Goal: Subscribe to service/newsletter

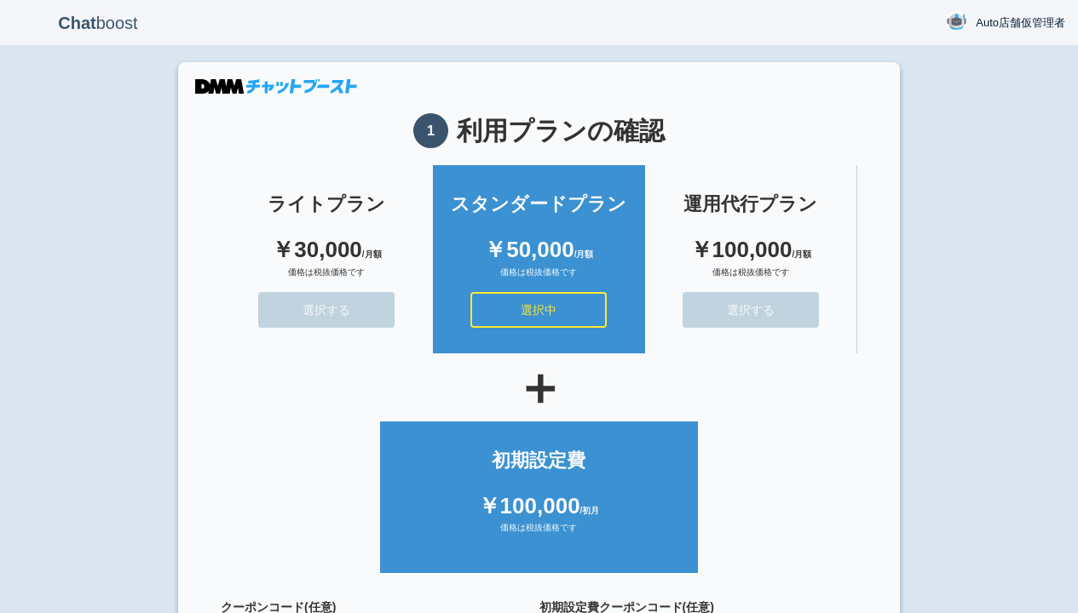
scroll to position [153, 0]
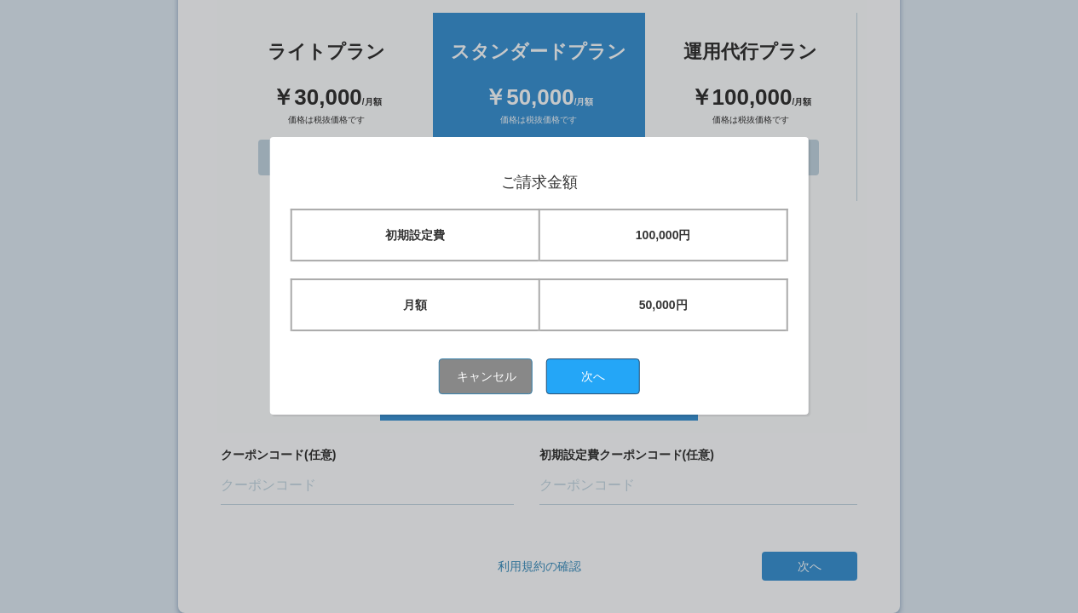
click at [599, 376] on button "次へ" at bounding box center [593, 377] width 94 height 36
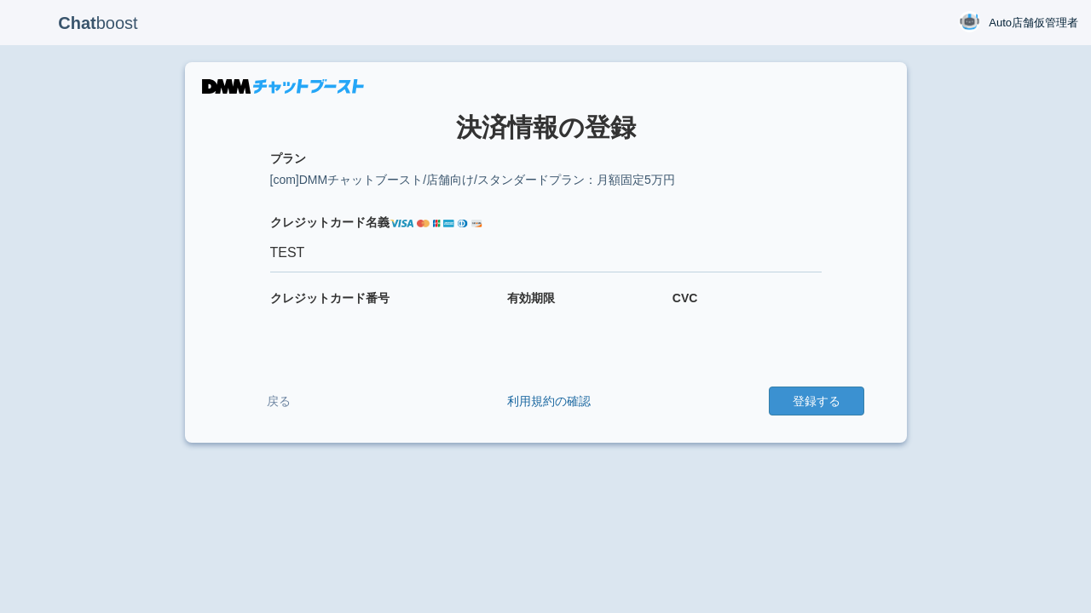
type input "TEST"
click at [815, 401] on button "登録する" at bounding box center [815, 401] width 95 height 29
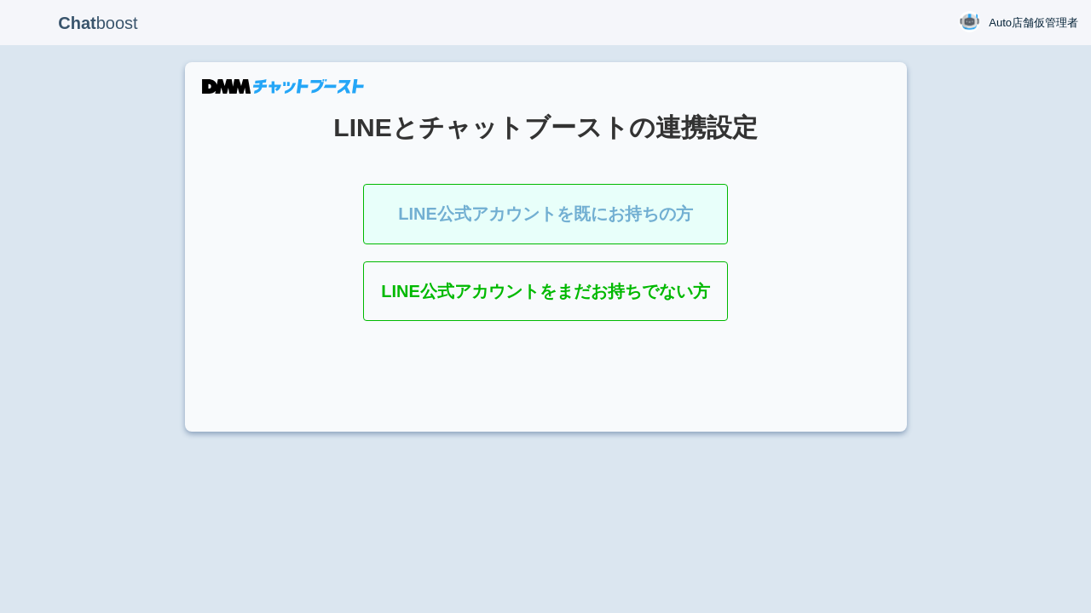
click at [599, 217] on link "LINE公式アカウントを既にお持ちの方" at bounding box center [545, 214] width 365 height 60
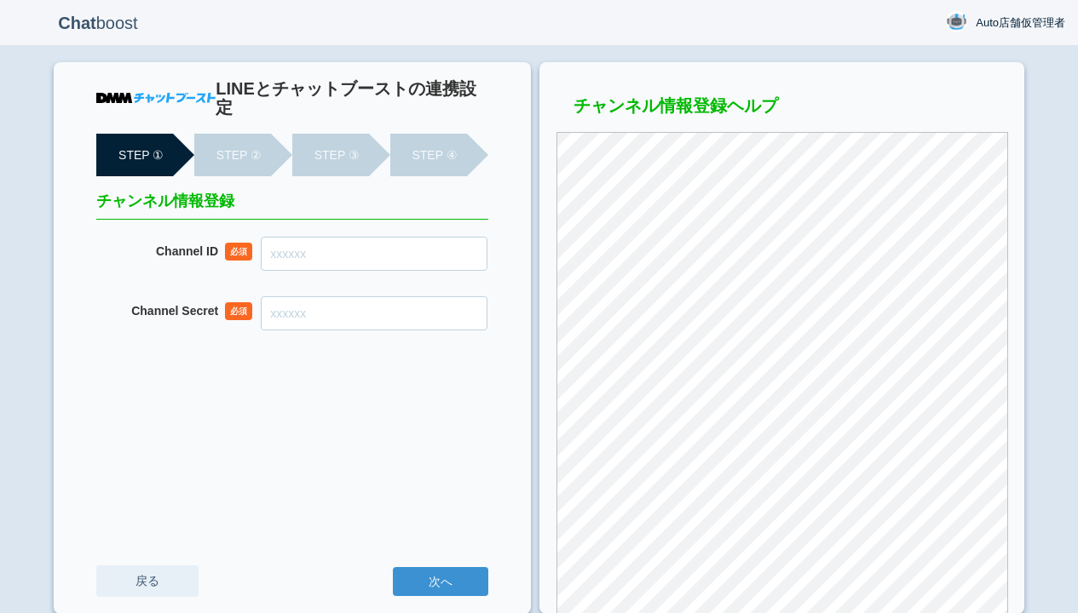
click at [153, 577] on link "戻る" at bounding box center [147, 582] width 102 height 32
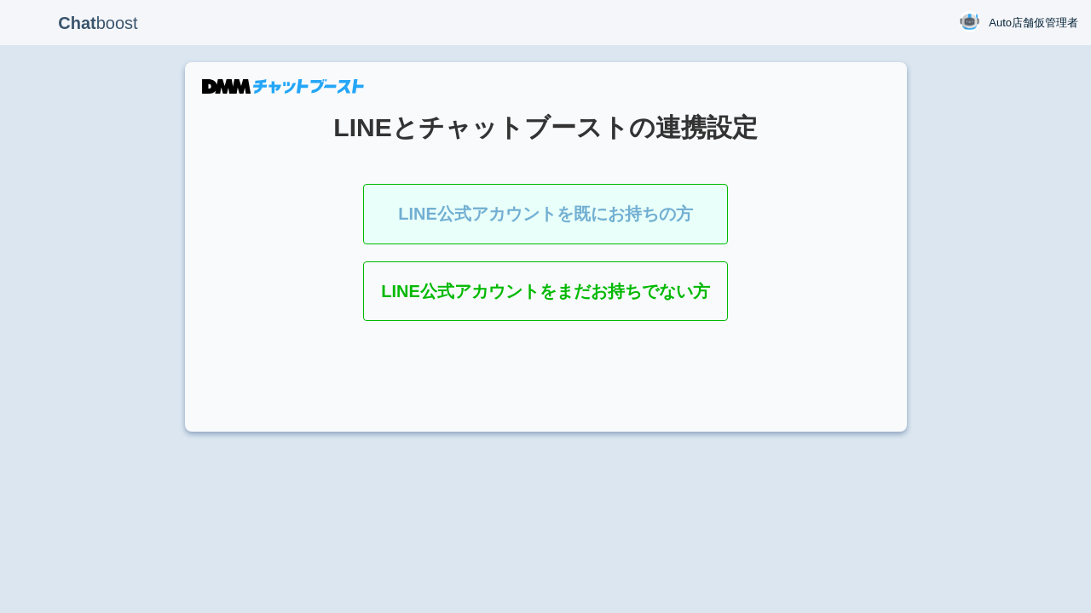
click at [462, 229] on link "LINE公式アカウントを既にお持ちの方" at bounding box center [545, 214] width 365 height 60
